Goal: Task Accomplishment & Management: Use online tool/utility

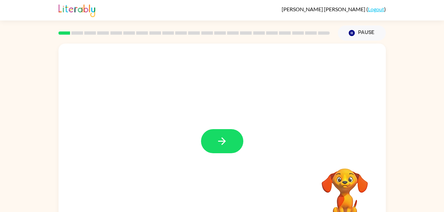
click at [241, 161] on div at bounding box center [222, 138] width 327 height 189
click at [248, 132] on div at bounding box center [222, 138] width 327 height 189
click at [343, 179] on video "Your browser must support playing .mp4 files to use Literably. Please try using…" at bounding box center [345, 191] width 66 height 66
click at [236, 144] on button "button" at bounding box center [222, 141] width 42 height 24
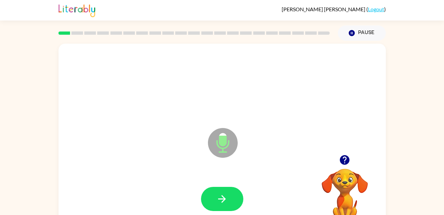
click at [352, 159] on button "button" at bounding box center [344, 159] width 17 height 17
click at [223, 202] on icon "button" at bounding box center [222, 199] width 12 height 12
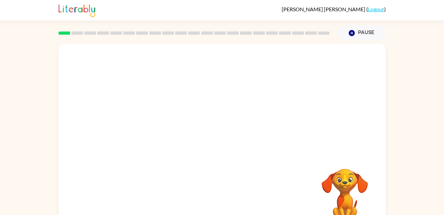
click at [376, 194] on video "Your browser must support playing .mp4 files to use Literably. Please try using…" at bounding box center [345, 191] width 66 height 66
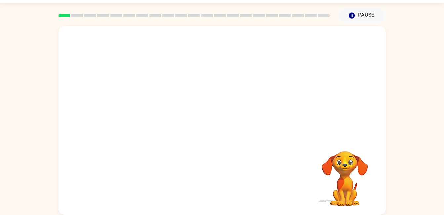
click at [289, 106] on div at bounding box center [206, 109] width 282 height 24
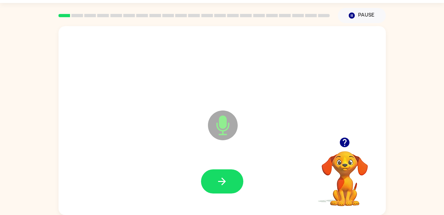
click at [228, 183] on icon "button" at bounding box center [222, 182] width 12 height 12
click at [228, 172] on button "button" at bounding box center [222, 181] width 42 height 24
click at [222, 186] on icon "button" at bounding box center [222, 182] width 12 height 12
click at [224, 184] on icon "button" at bounding box center [222, 182] width 12 height 12
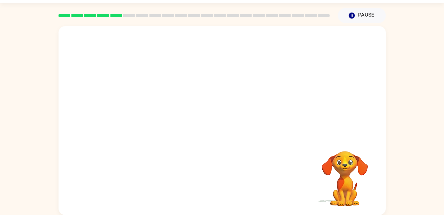
click at [428, 164] on div "Your browser must support playing .mp4 files to use Literably. Please try using…" at bounding box center [222, 119] width 444 height 192
click at [433, 164] on div "Your browser must support playing .mp4 files to use Literably. Please try using…" at bounding box center [222, 119] width 444 height 192
click at [420, 179] on div "Your browser must support playing .mp4 files to use Literably. Please try using…" at bounding box center [222, 119] width 444 height 192
click at [431, 172] on div "Your browser must support playing .mp4 files to use Literably. Please try using…" at bounding box center [222, 119] width 444 height 192
click at [409, 147] on div "Your browser must support playing .mp4 files to use Literably. Please try using…" at bounding box center [222, 119] width 444 height 192
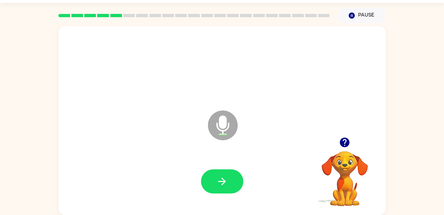
click at [218, 186] on icon "button" at bounding box center [222, 182] width 12 height 12
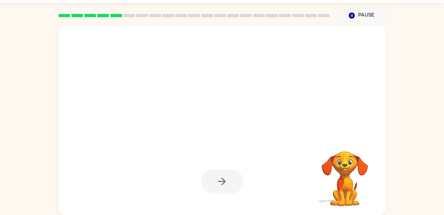
click at [222, 187] on div at bounding box center [222, 181] width 42 height 24
click at [226, 182] on div at bounding box center [222, 181] width 42 height 24
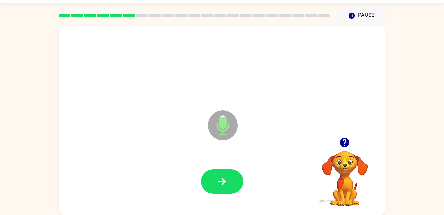
click at [224, 169] on button "button" at bounding box center [222, 181] width 42 height 24
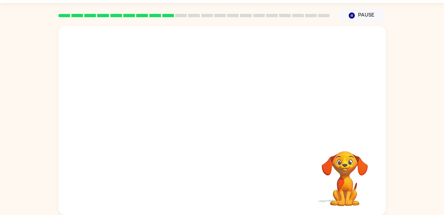
click at [160, 87] on div at bounding box center [222, 66] width 314 height 54
click at [363, 16] on button "Pause Pause" at bounding box center [362, 15] width 48 height 15
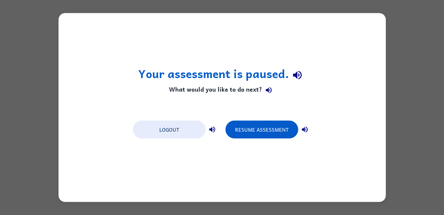
scroll to position [0, 0]
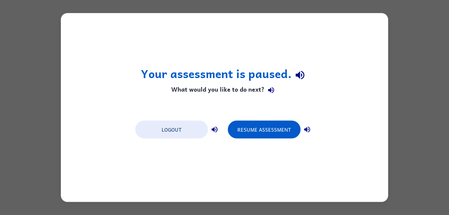
click at [273, 133] on button "Resume Assessment" at bounding box center [264, 130] width 73 height 18
